Goal: Navigation & Orientation: Understand site structure

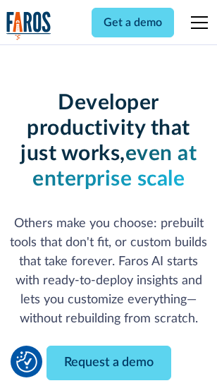
scroll to position [168, 0]
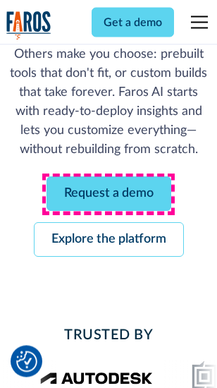
click at [109, 194] on link "Request a demo" at bounding box center [109, 194] width 125 height 35
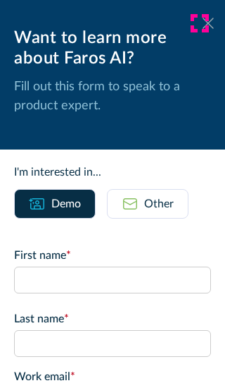
click at [203, 23] on icon at bounding box center [208, 23] width 11 height 11
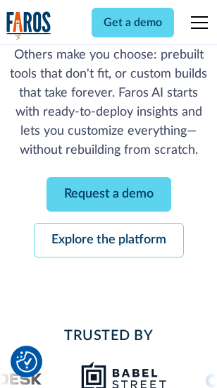
scroll to position [214, 0]
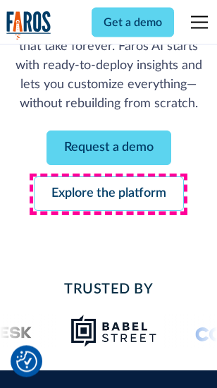
click at [109, 194] on link "Explore the platform" at bounding box center [109, 194] width 150 height 35
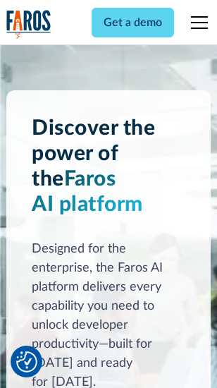
scroll to position [10735, 0]
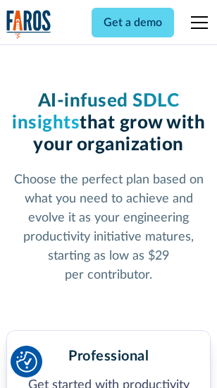
scroll to position [2234, 0]
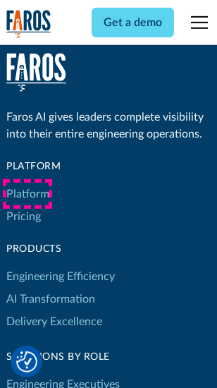
click at [27, 194] on link "Platform" at bounding box center [27, 194] width 43 height 23
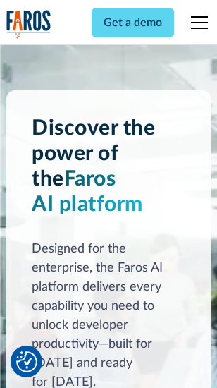
scroll to position [11187, 0]
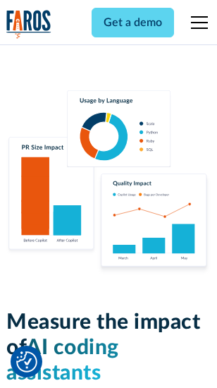
scroll to position [8798, 0]
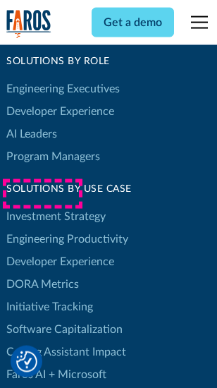
click at [42, 273] on link "DORA Metrics" at bounding box center [42, 284] width 73 height 23
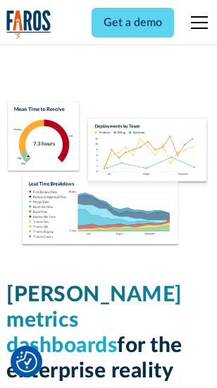
scroll to position [6239, 0]
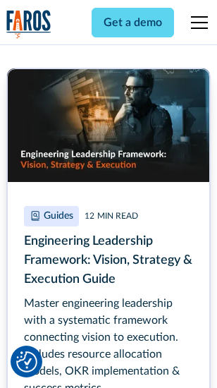
scroll to position [6419, 0]
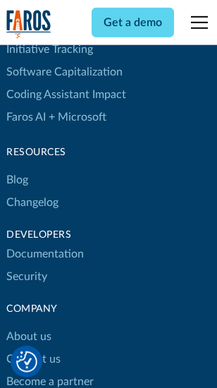
click at [32, 194] on link "Changelog" at bounding box center [32, 202] width 52 height 23
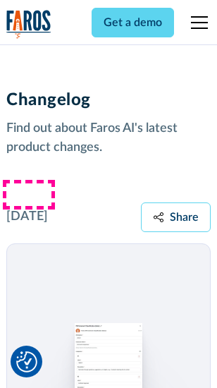
scroll to position [17280, 0]
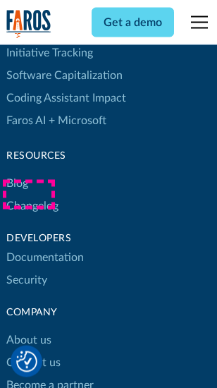
click at [28, 329] on link "About us" at bounding box center [28, 340] width 45 height 23
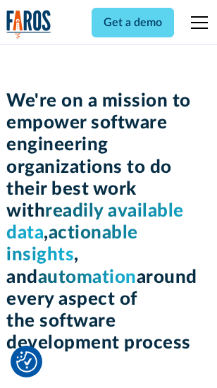
scroll to position [4873, 0]
